Goal: Task Accomplishment & Management: Manage account settings

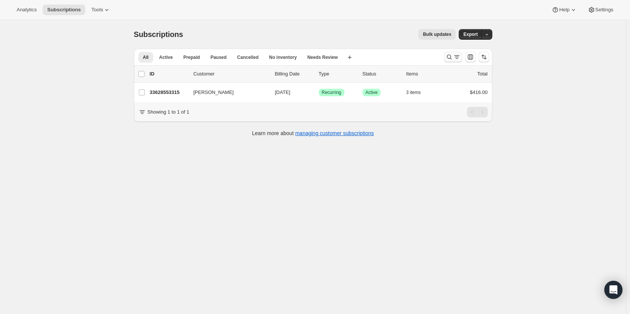
click at [452, 57] on icon "Search and filter results" at bounding box center [450, 57] width 8 height 8
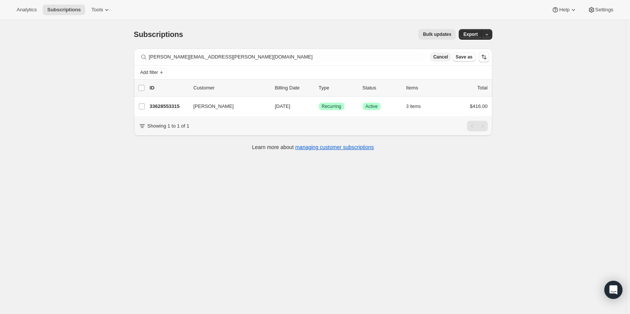
click at [445, 58] on span "Cancel" at bounding box center [440, 57] width 15 height 6
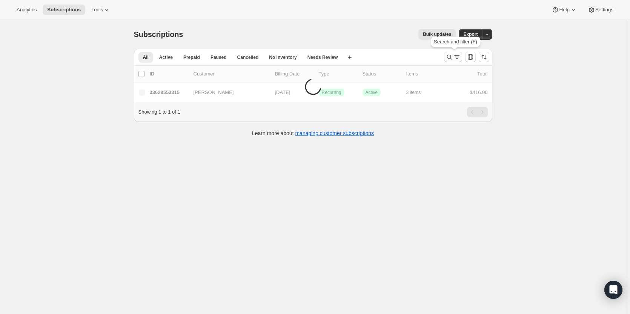
click at [452, 59] on icon "Search and filter results" at bounding box center [450, 57] width 8 height 8
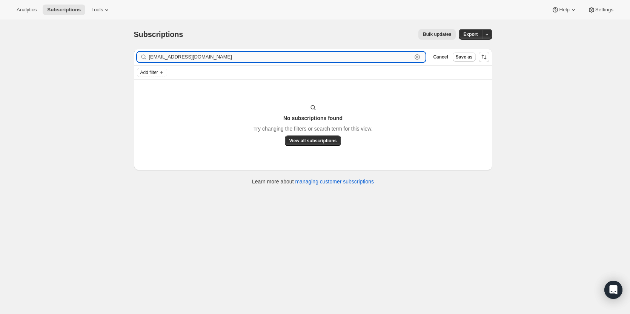
drag, startPoint x: 210, startPoint y: 57, endPoint x: 155, endPoint y: 58, distance: 55.5
click at [155, 58] on input "troybum@gmail.com" at bounding box center [280, 57] width 263 height 11
click at [206, 57] on input "troybum@gmail.com" at bounding box center [280, 57] width 263 height 11
drag, startPoint x: 204, startPoint y: 59, endPoint x: 140, endPoint y: 61, distance: 64.2
click at [140, 61] on div "troybum@gmail.com Clear" at bounding box center [281, 57] width 289 height 11
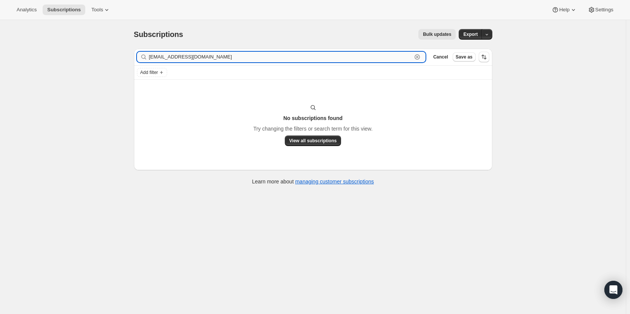
paste input "em_c31@yahoo"
type input "em_c31@yahoo.com"
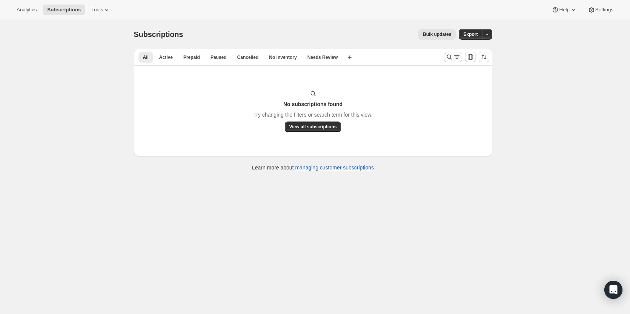
click at [450, 59] on icon "Search and filter results" at bounding box center [450, 57] width 8 height 8
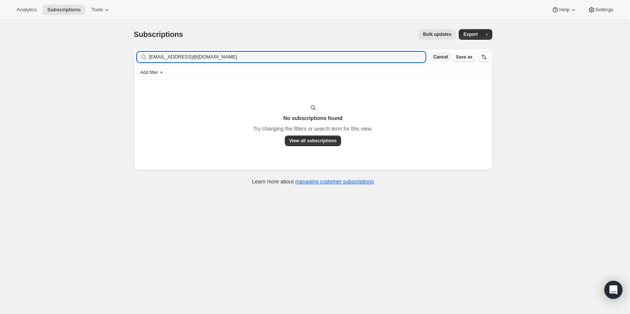
type input "[EMAIL_ADDRESS]@[DOMAIN_NAME]"
click at [441, 55] on span "Cancel" at bounding box center [440, 57] width 15 height 6
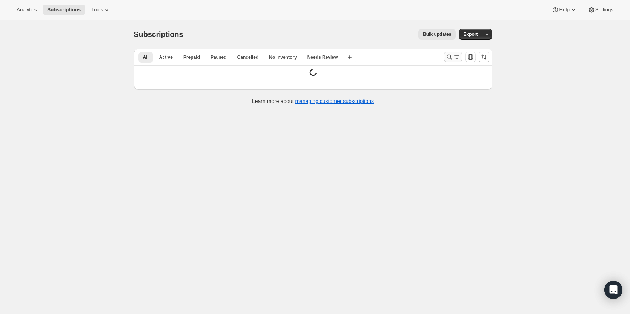
click at [451, 58] on icon "Search and filter results" at bounding box center [450, 57] width 8 height 8
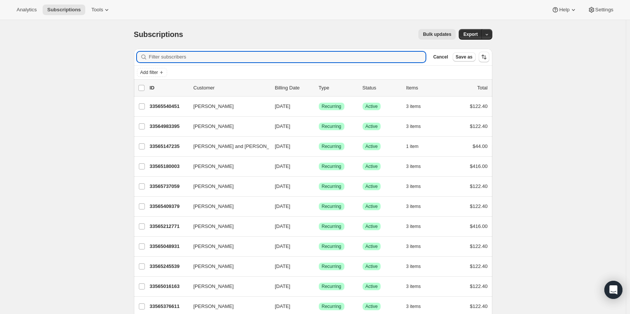
paste input "carp2u@earthlink.net"
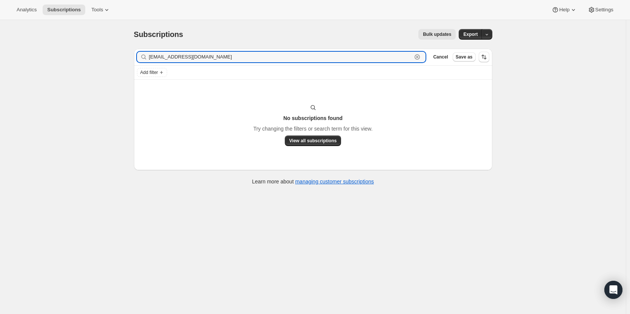
type input "carp2u@earthlink.net"
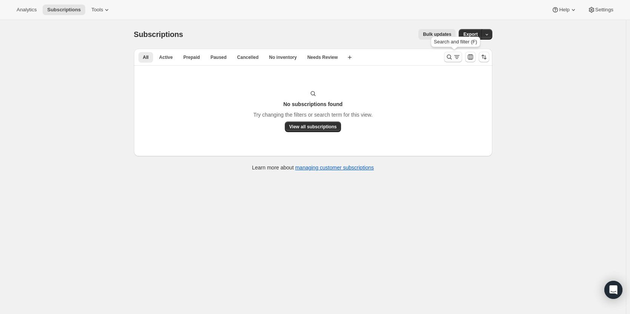
click at [448, 58] on icon "Search and filter results" at bounding box center [450, 57] width 8 height 8
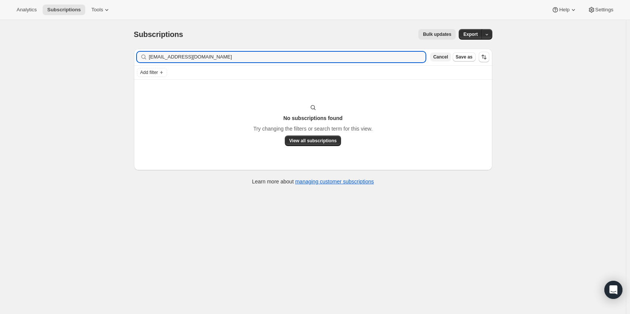
click at [442, 57] on span "Cancel" at bounding box center [440, 57] width 15 height 6
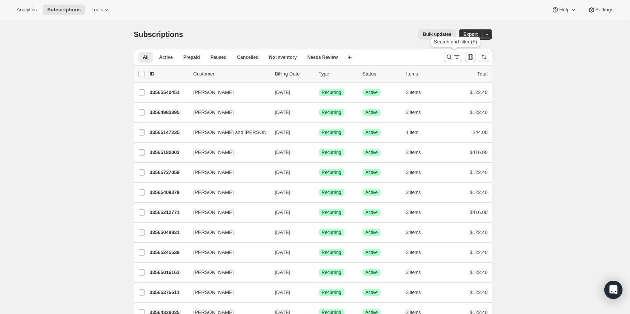
click at [450, 58] on icon "Search and filter results" at bounding box center [450, 57] width 8 height 8
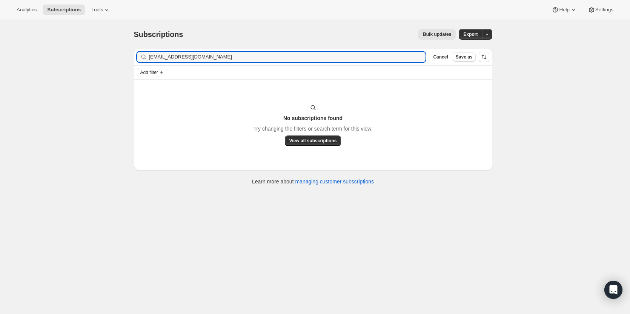
type input "littperson@optonline.net"
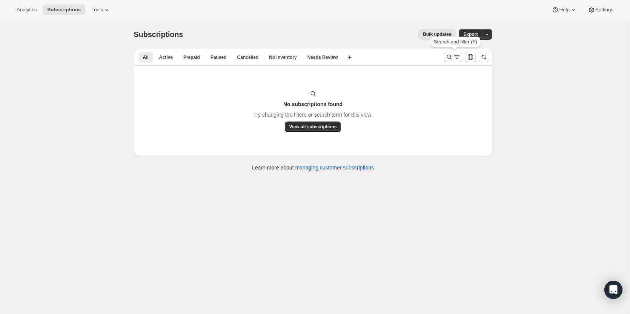
click at [450, 58] on icon "Search and filter results" at bounding box center [450, 57] width 8 height 8
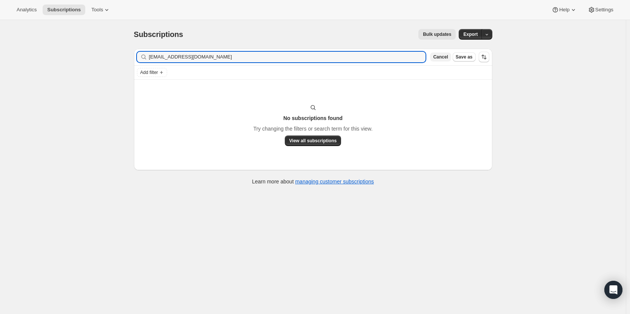
click at [444, 57] on span "Cancel" at bounding box center [440, 57] width 15 height 6
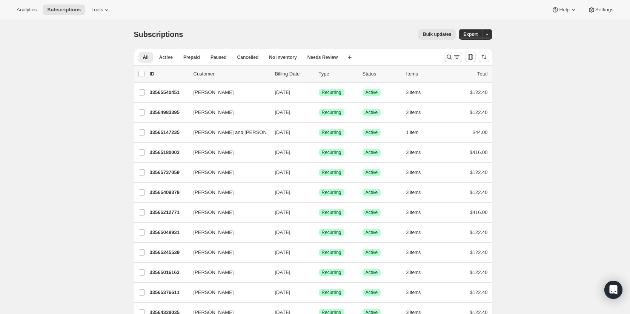
drag, startPoint x: 444, startPoint y: 57, endPoint x: 449, endPoint y: 57, distance: 4.9
click at [445, 57] on div at bounding box center [466, 56] width 51 height 15
click at [450, 57] on icon "Search and filter results" at bounding box center [450, 57] width 8 height 8
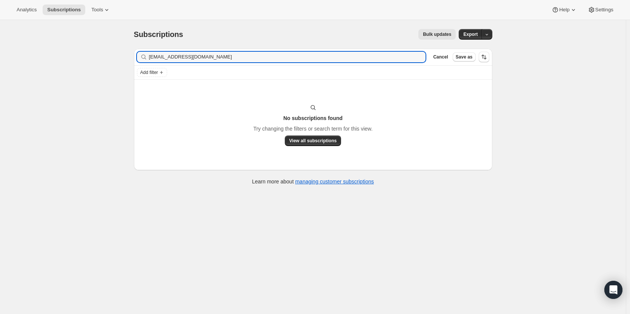
type input "lkiddy5@gmail.com"
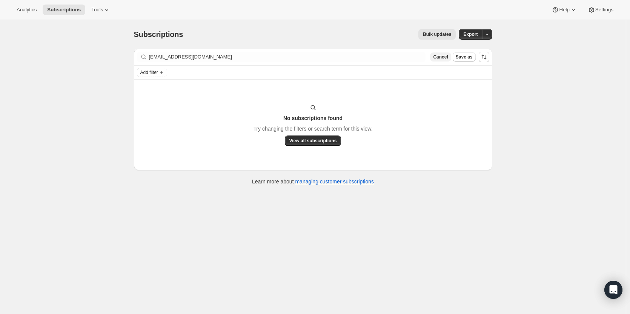
click at [443, 54] on span "Cancel" at bounding box center [440, 57] width 15 height 6
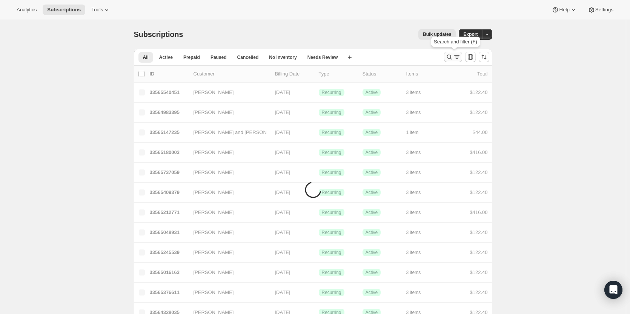
click at [452, 55] on icon "Search and filter results" at bounding box center [450, 57] width 8 height 8
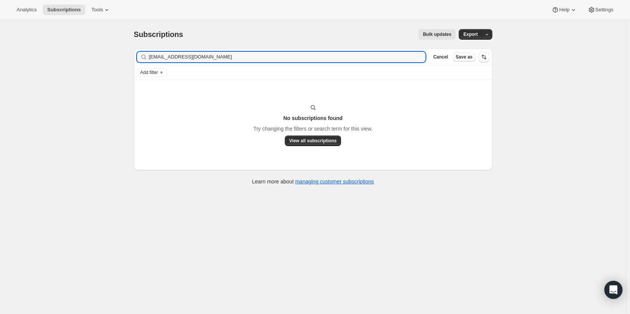
type input "[EMAIL_ADDRESS][DOMAIN_NAME]"
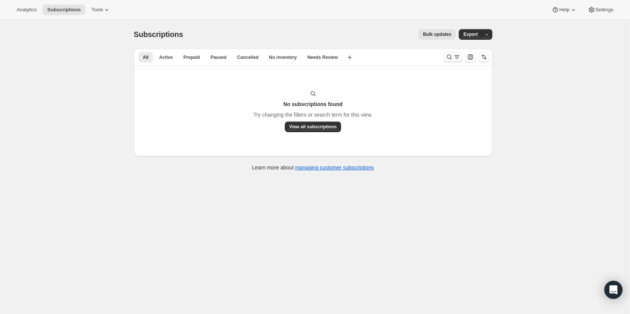
click at [448, 56] on icon "Search and filter results" at bounding box center [450, 57] width 8 height 8
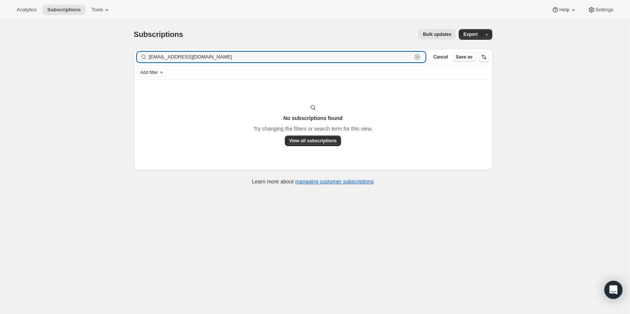
click at [419, 56] on icon "button" at bounding box center [417, 57] width 8 height 8
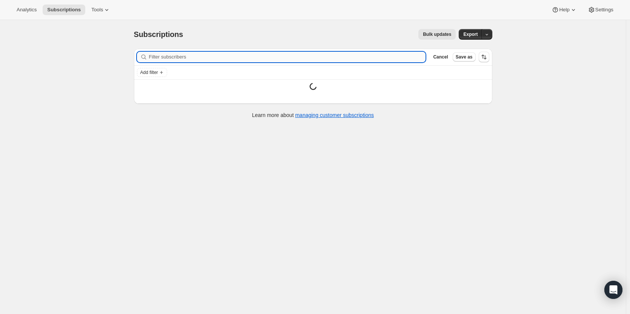
paste input "[EMAIL_ADDRESS][DOMAIN_NAME]"
click at [406, 55] on input "[EMAIL_ADDRESS][DOMAIN_NAME]" at bounding box center [280, 57] width 263 height 11
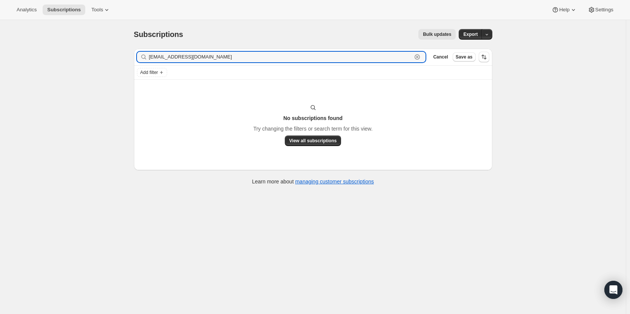
type input "[EMAIL_ADDRESS][DOMAIN_NAME]"
